Goal: Task Accomplishment & Management: Manage account settings

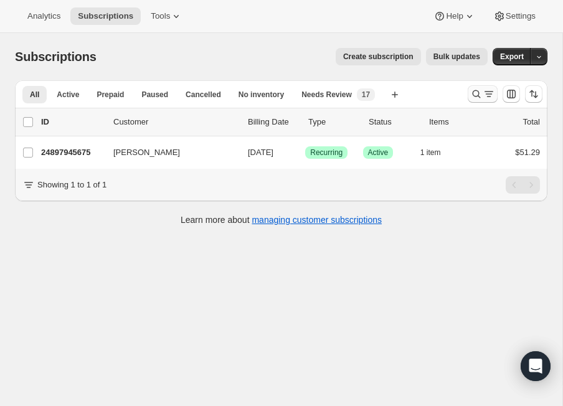
click at [471, 99] on icon "Search and filter results" at bounding box center [476, 94] width 12 height 12
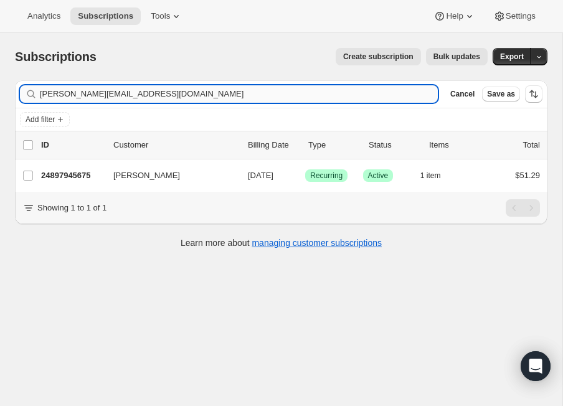
click at [172, 94] on input "[PERSON_NAME][EMAIL_ADDRESS][DOMAIN_NAME]" at bounding box center [239, 93] width 398 height 17
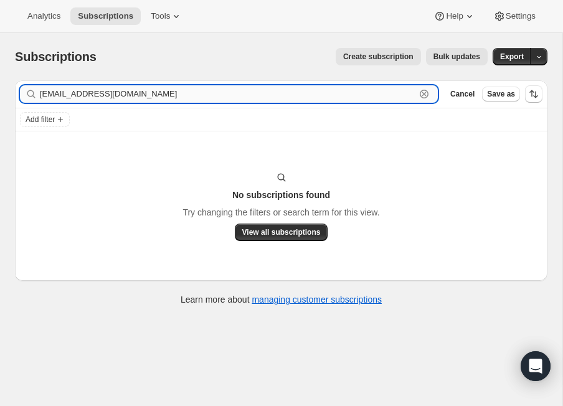
click at [92, 92] on input "[EMAIL_ADDRESS][DOMAIN_NAME]" at bounding box center [228, 93] width 376 height 17
paste input "[PERSON_NAME]"
click at [92, 100] on input "[PERSON_NAME]" at bounding box center [228, 93] width 376 height 17
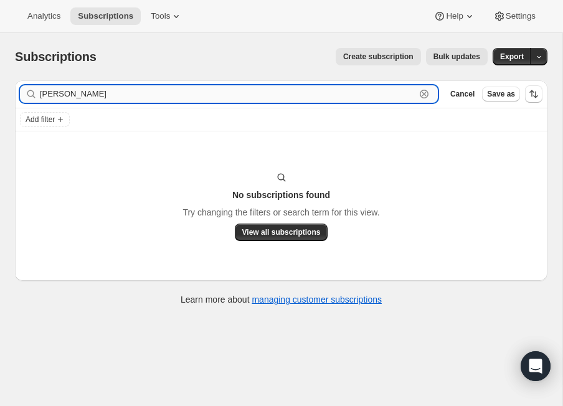
click at [92, 100] on input "[PERSON_NAME]" at bounding box center [228, 93] width 376 height 17
paste input "I"
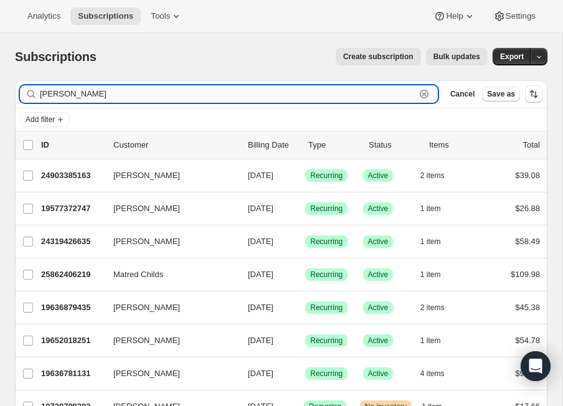
type input "[PERSON_NAME]"
click at [109, 88] on input "[PERSON_NAME]" at bounding box center [228, 93] width 376 height 17
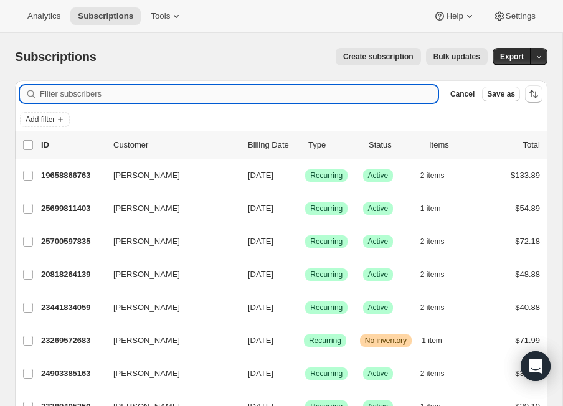
paste input "[PERSON_NAME]"
click at [376, 98] on input "[PERSON_NAME]" at bounding box center [228, 93] width 376 height 17
paste input "[EMAIL_ADDRESS][DOMAIN_NAME]"
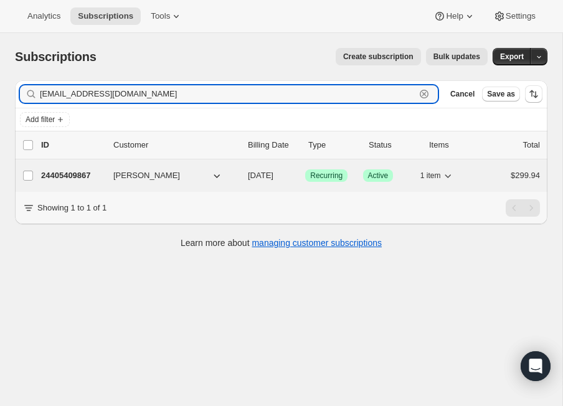
type input "[EMAIL_ADDRESS][DOMAIN_NAME]"
click at [85, 177] on p "24405409867" at bounding box center [72, 176] width 62 height 12
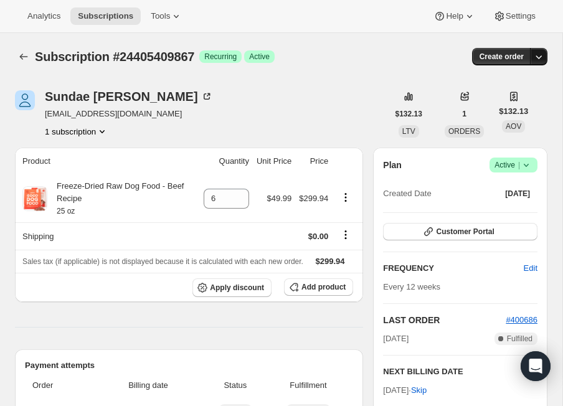
click at [542, 53] on icon "button" at bounding box center [539, 56] width 12 height 12
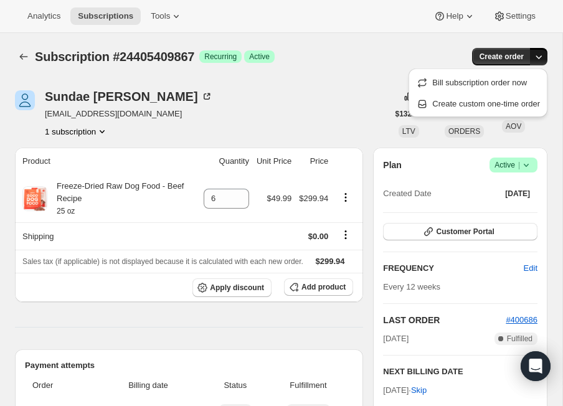
click at [542, 53] on icon "button" at bounding box center [539, 56] width 12 height 12
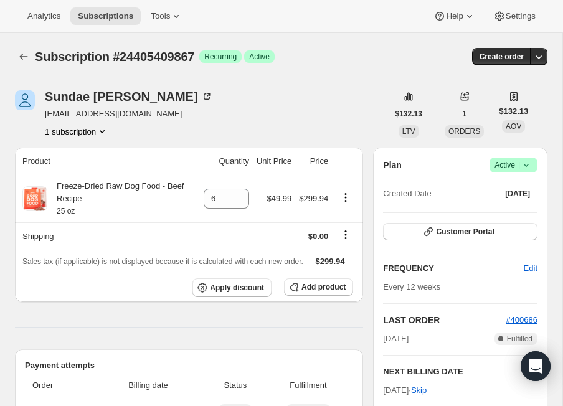
click at [532, 169] on icon at bounding box center [526, 165] width 12 height 12
click at [517, 211] on span "Cancel subscription" at bounding box center [509, 210] width 70 height 9
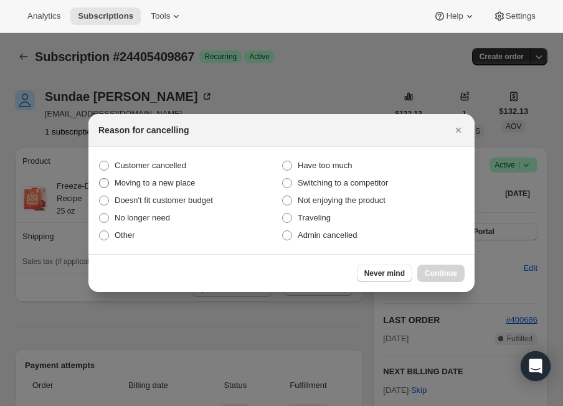
click at [157, 177] on span "Moving to a new place" at bounding box center [155, 183] width 80 height 12
click at [100, 178] on input "Moving to a new place" at bounding box center [99, 178] width 1 height 1
radio input "true"
click at [153, 168] on span "Customer cancelled" at bounding box center [151, 165] width 72 height 9
click at [100, 161] on input "Customer cancelled" at bounding box center [99, 161] width 1 height 1
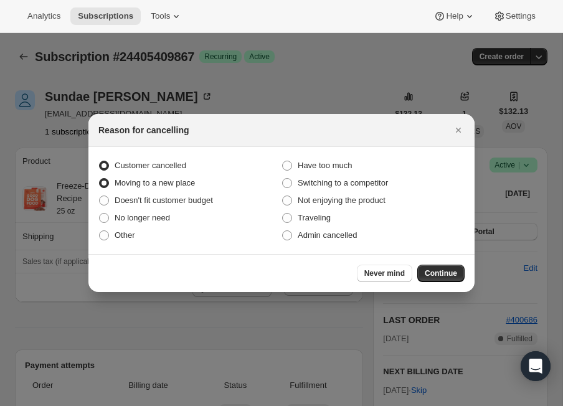
radio input "true"
radio input "false"
click at [445, 276] on span "Continue" at bounding box center [441, 274] width 32 height 10
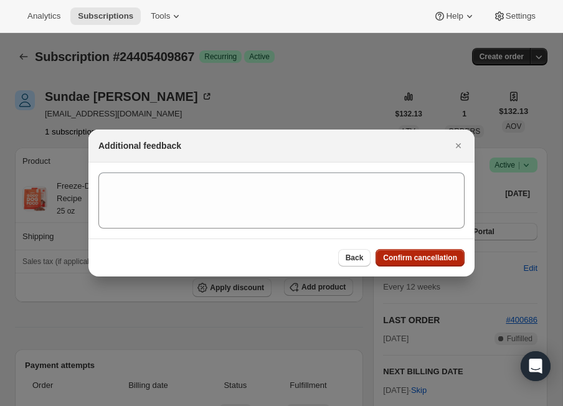
click at [431, 259] on span "Confirm cancellation" at bounding box center [420, 258] width 74 height 10
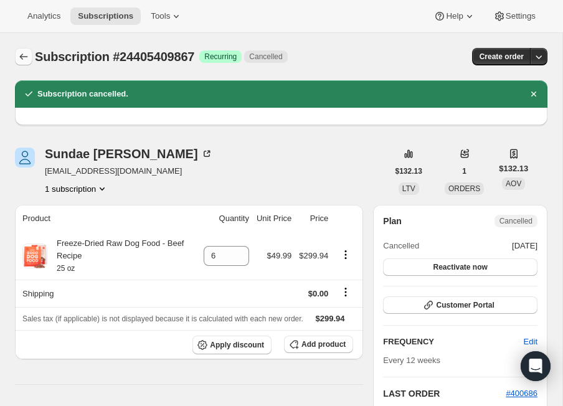
click at [17, 57] on icon "Subscriptions" at bounding box center [23, 56] width 12 height 12
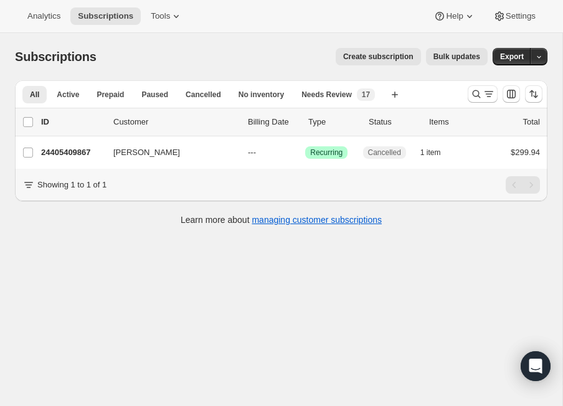
click at [468, 87] on div at bounding box center [483, 93] width 30 height 17
click at [470, 89] on icon "Search and filter results" at bounding box center [476, 94] width 12 height 12
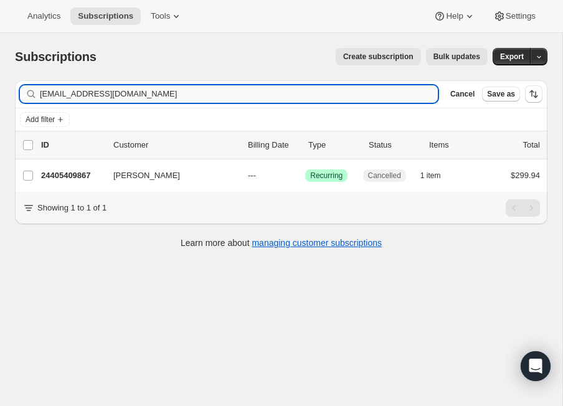
click at [233, 97] on input "[EMAIL_ADDRESS][DOMAIN_NAME]" at bounding box center [239, 93] width 398 height 17
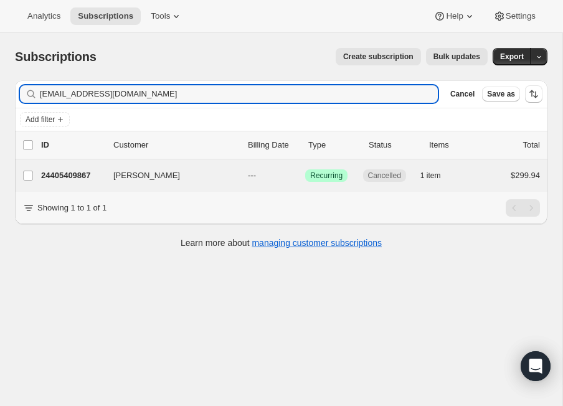
type input "[EMAIL_ADDRESS][DOMAIN_NAME]"
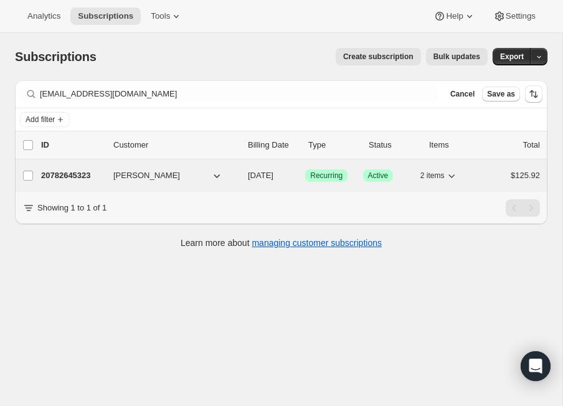
click at [72, 180] on p "20782645323" at bounding box center [72, 176] width 62 height 12
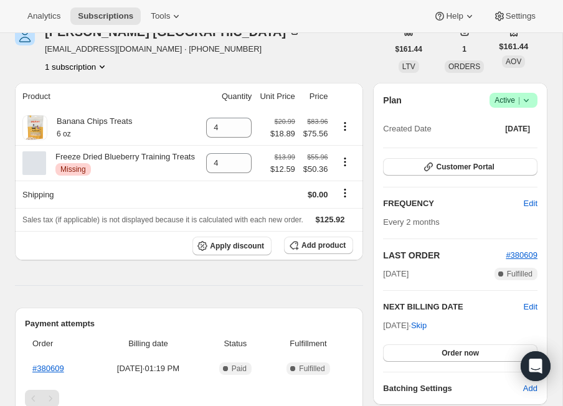
scroll to position [11, 0]
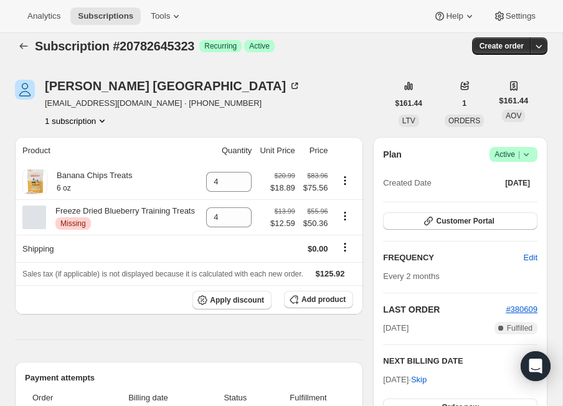
click at [531, 153] on icon at bounding box center [526, 154] width 12 height 12
click at [525, 204] on span "Cancel subscription" at bounding box center [509, 200] width 70 height 9
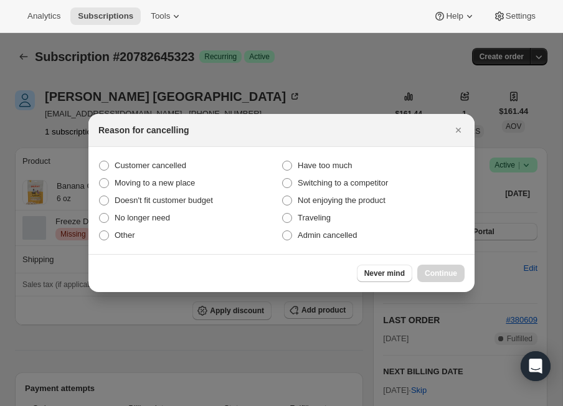
scroll to position [0, 0]
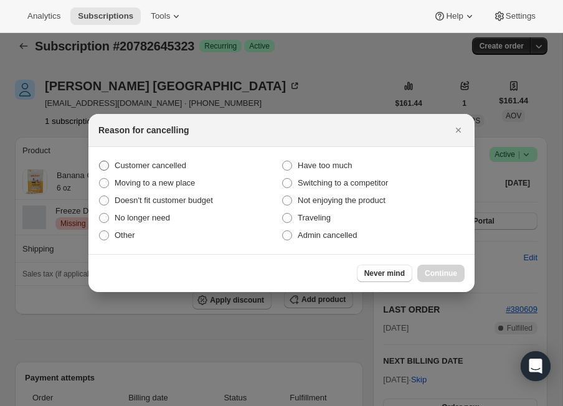
click at [184, 159] on label "Customer cancelled" at bounding box center [189, 165] width 183 height 17
click at [100, 161] on input "Customer cancelled" at bounding box center [99, 161] width 1 height 1
radio input "true"
click at [446, 275] on span "Continue" at bounding box center [441, 274] width 32 height 10
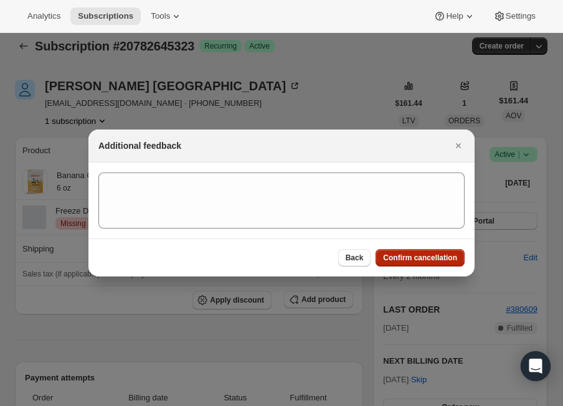
click at [431, 258] on span "Confirm cancellation" at bounding box center [420, 258] width 74 height 10
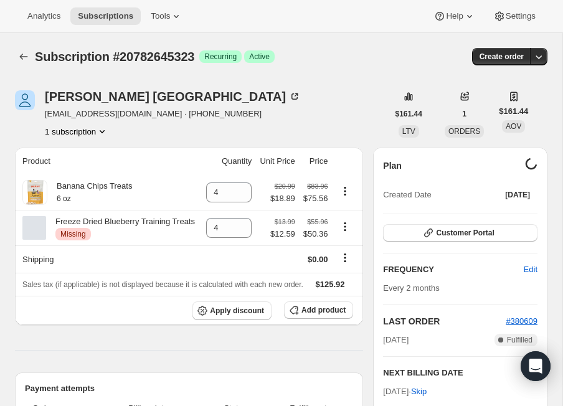
scroll to position [11, 0]
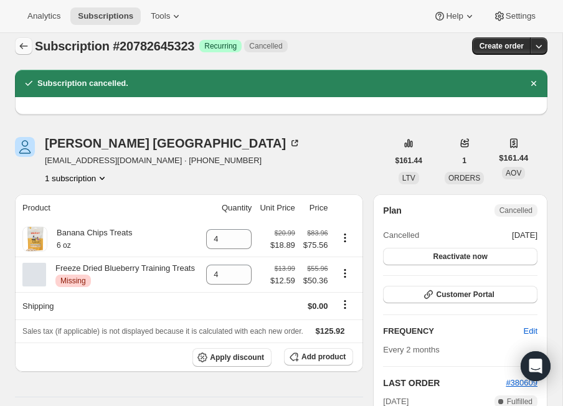
click at [19, 48] on icon "Subscriptions" at bounding box center [23, 46] width 12 height 12
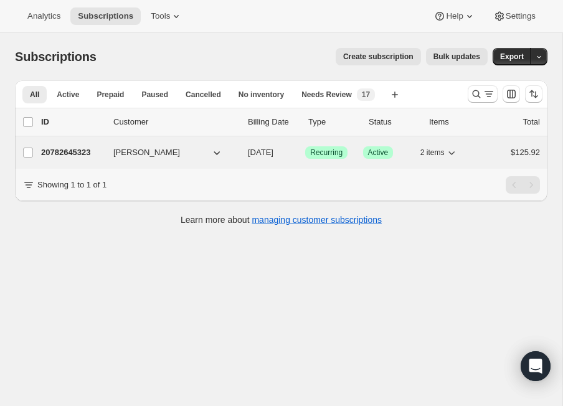
click at [67, 150] on p "20782645323" at bounding box center [72, 152] width 62 height 12
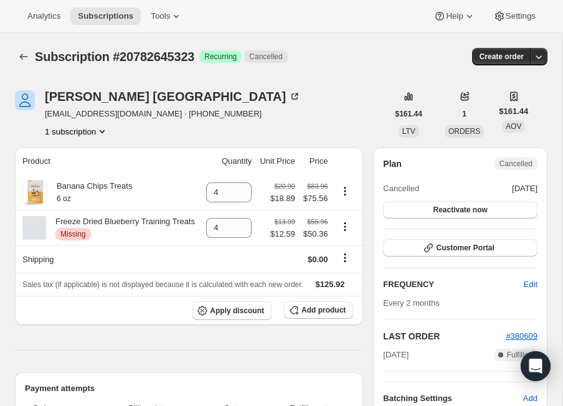
click at [17, 44] on div "Subscription #20782645323. This page is ready Subscription #20782645323 Success…" at bounding box center [281, 56] width 533 height 47
click at [18, 55] on icon "Subscriptions" at bounding box center [23, 56] width 12 height 12
